Goal: Transaction & Acquisition: Book appointment/travel/reservation

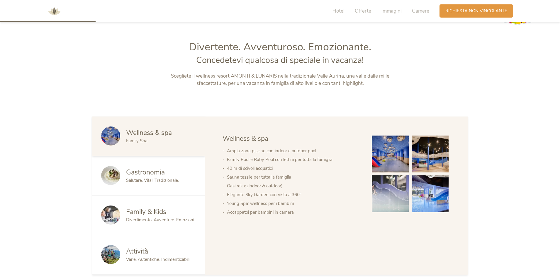
scroll to position [293, 0]
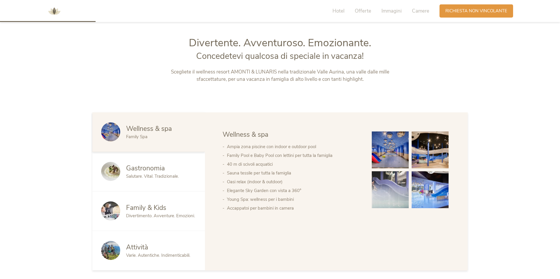
click at [131, 257] on span "Varie. Autentiche. Indimenticabili." at bounding box center [158, 256] width 64 height 6
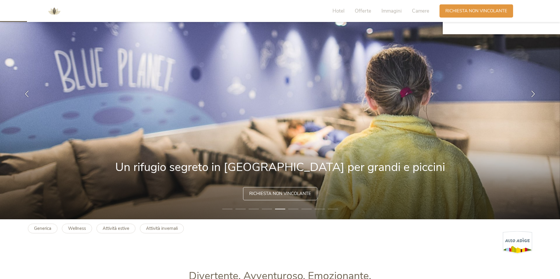
scroll to position [59, 0]
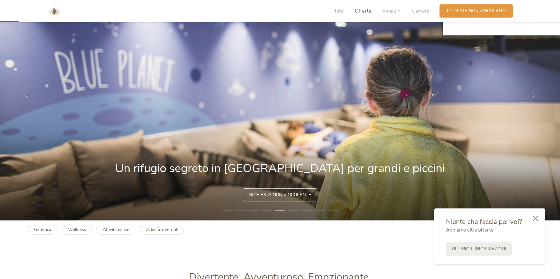
click at [362, 8] on span "Offerte" at bounding box center [363, 11] width 16 height 7
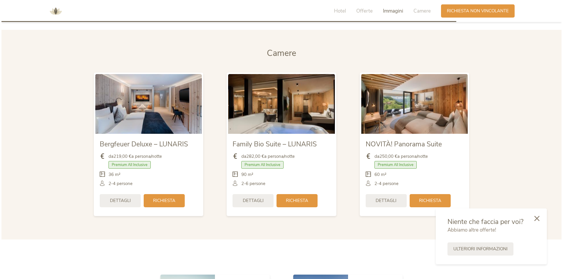
scroll to position [1394, 0]
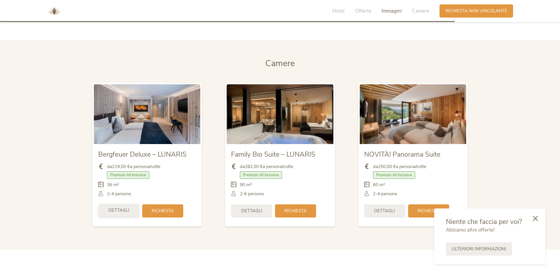
click at [114, 209] on span "Dettagli" at bounding box center [118, 210] width 21 height 6
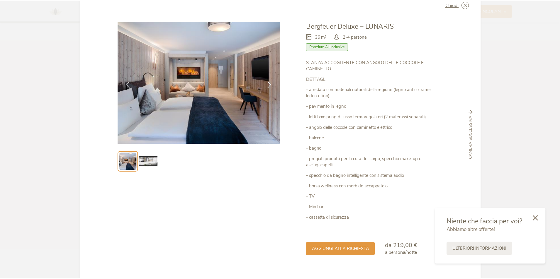
scroll to position [29, 0]
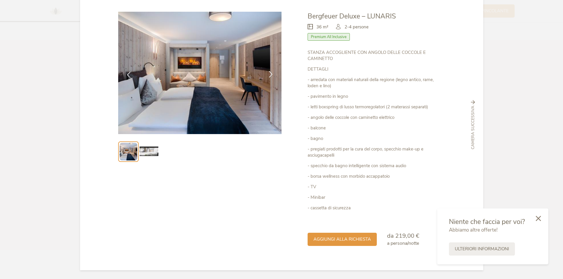
click at [271, 73] on icon at bounding box center [270, 74] width 7 height 7
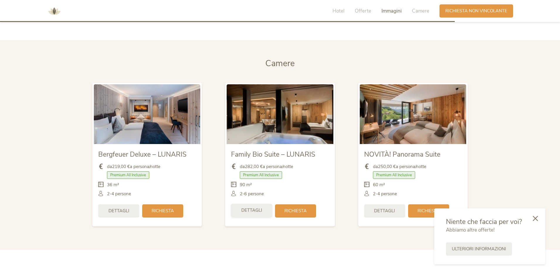
click at [252, 209] on span "Dettagli" at bounding box center [251, 210] width 21 height 6
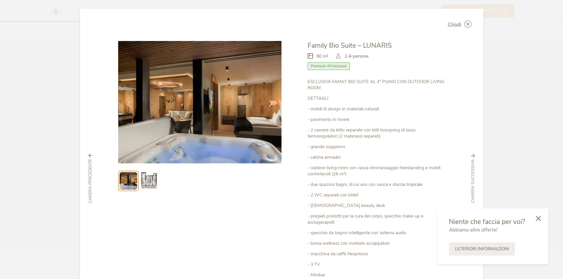
click at [269, 104] on icon at bounding box center [270, 103] width 7 height 7
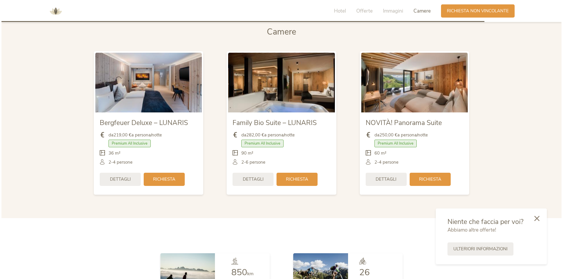
scroll to position [1482, 0]
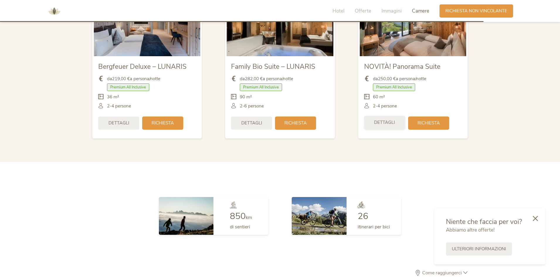
click at [388, 122] on span "Dettagli" at bounding box center [384, 123] width 21 height 6
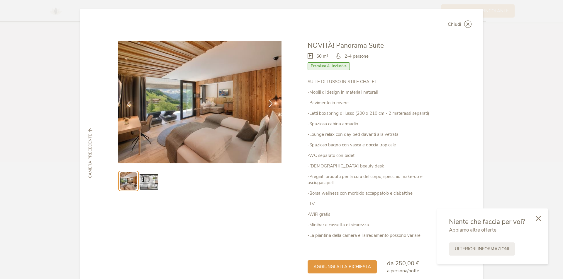
click at [267, 102] on icon at bounding box center [270, 103] width 7 height 7
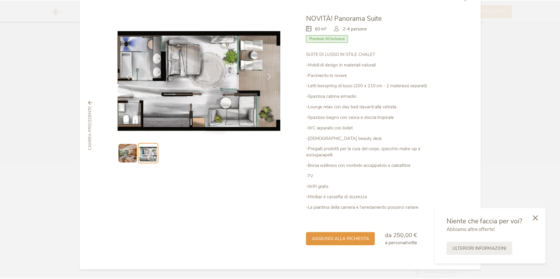
scroll to position [0, 0]
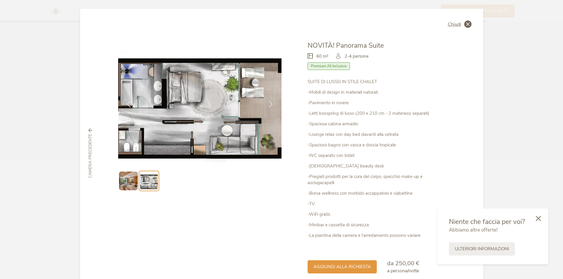
click at [464, 26] on icon at bounding box center [467, 24] width 7 height 7
